Goal: Download file/media: Obtain a digital file from the website

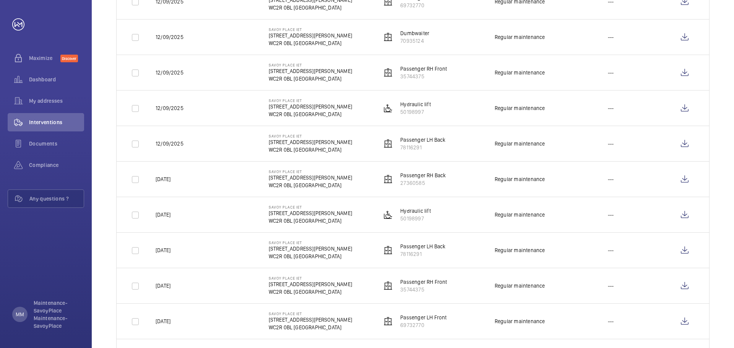
scroll to position [153, 0]
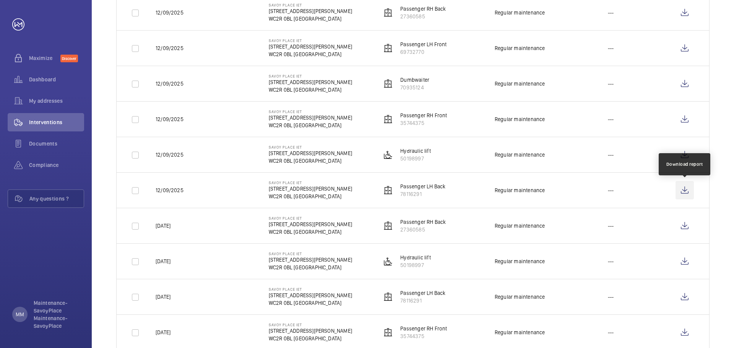
click at [684, 191] on wm-front-icon-button at bounding box center [685, 190] width 18 height 18
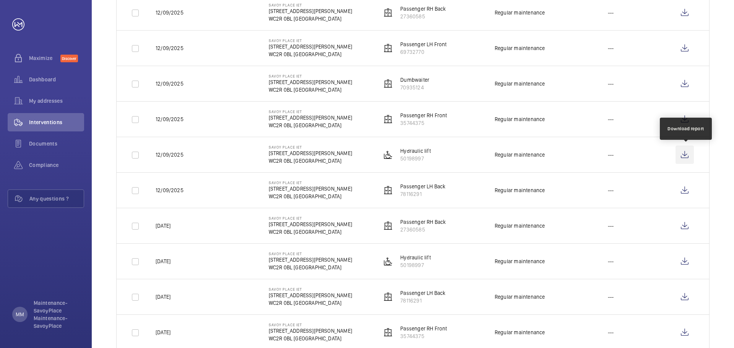
click at [683, 153] on wm-front-icon-button at bounding box center [685, 155] width 18 height 18
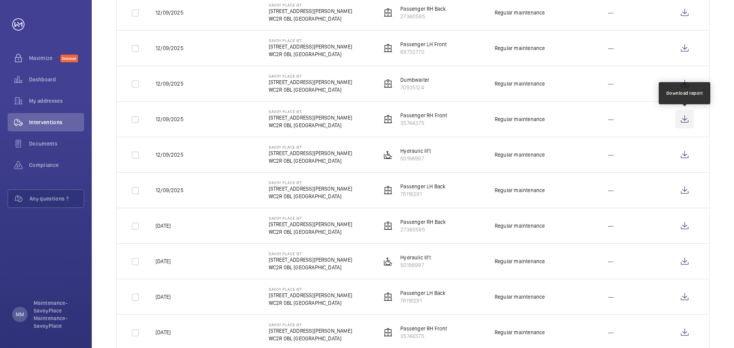
click at [686, 118] on wm-front-icon-button at bounding box center [685, 119] width 18 height 18
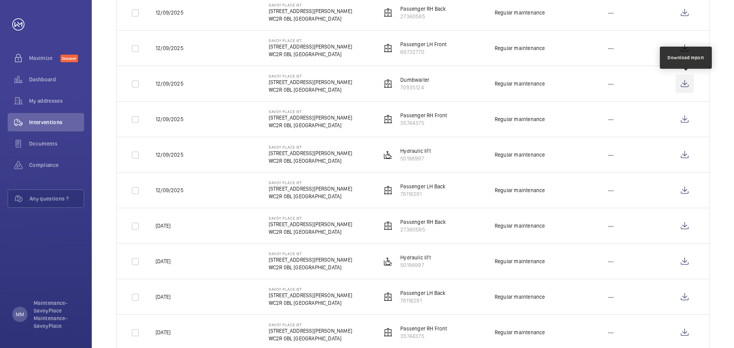
click at [683, 83] on wm-front-icon-button at bounding box center [685, 84] width 18 height 18
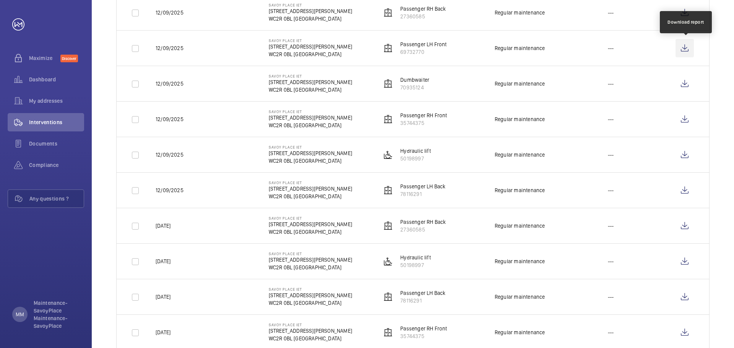
click at [683, 46] on wm-front-icon-button at bounding box center [685, 48] width 18 height 18
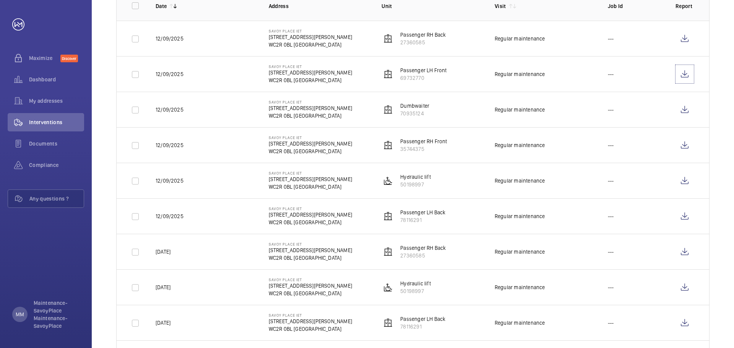
scroll to position [76, 0]
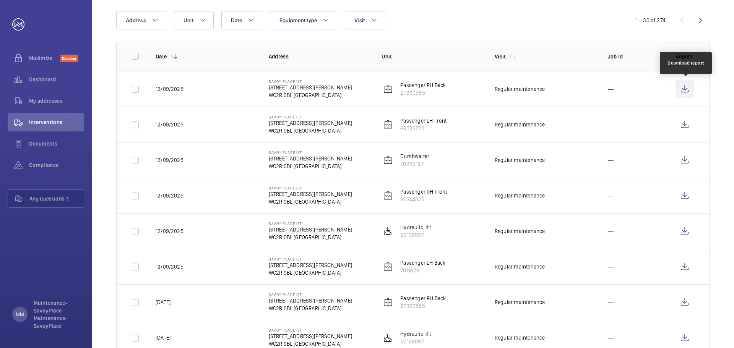
click at [682, 90] on wm-front-icon-button at bounding box center [685, 89] width 18 height 18
